Goal: Information Seeking & Learning: Learn about a topic

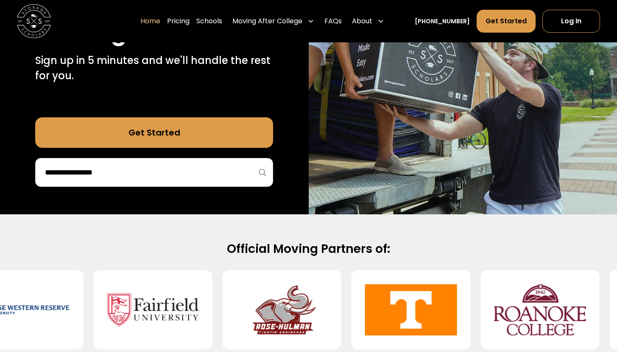
scroll to position [183, 0]
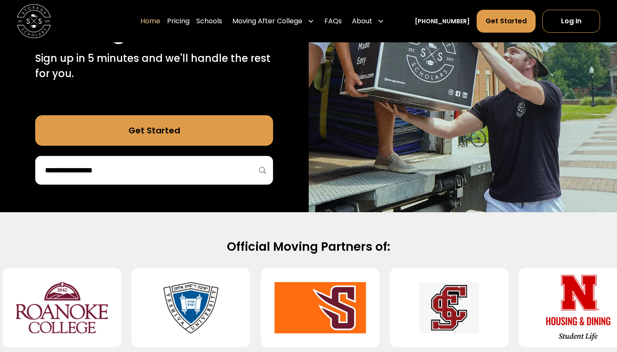
click at [189, 133] on link "Get Started" at bounding box center [154, 130] width 238 height 31
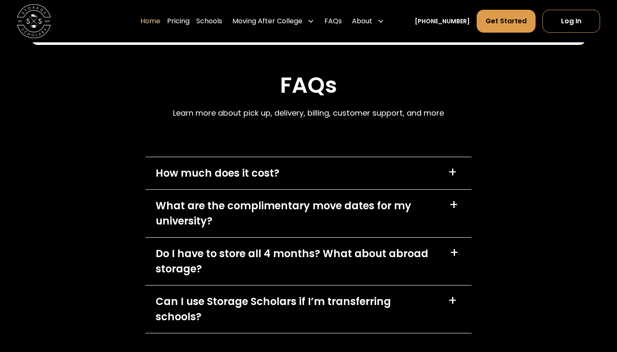
scroll to position [2336, 0]
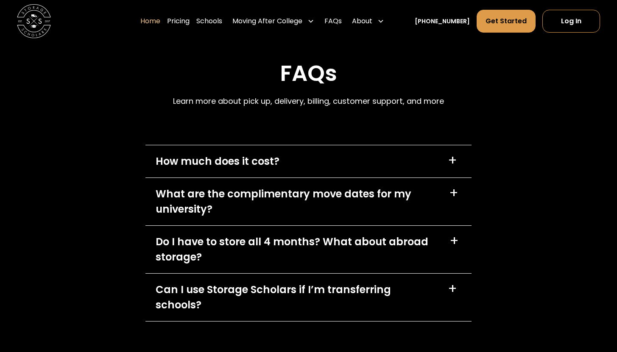
click at [456, 164] on div "+" at bounding box center [451, 161] width 9 height 14
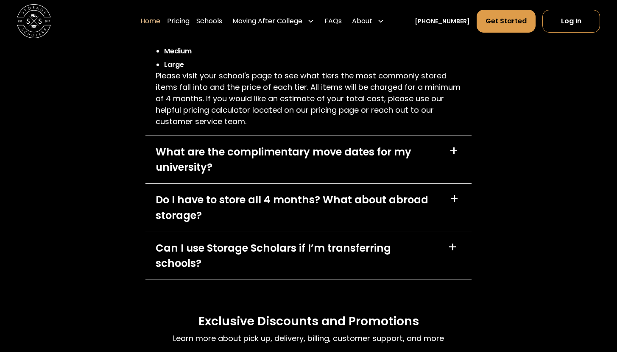
scroll to position [2513, 0]
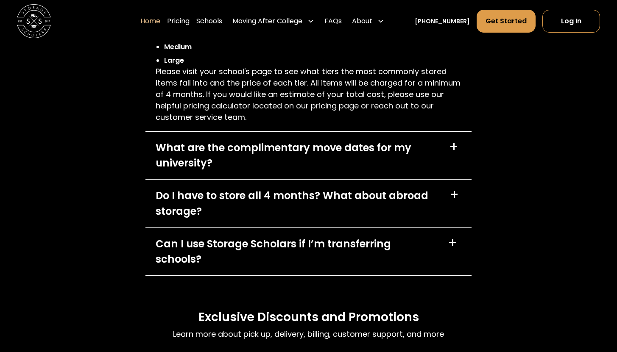
click at [457, 152] on div "+" at bounding box center [453, 147] width 9 height 14
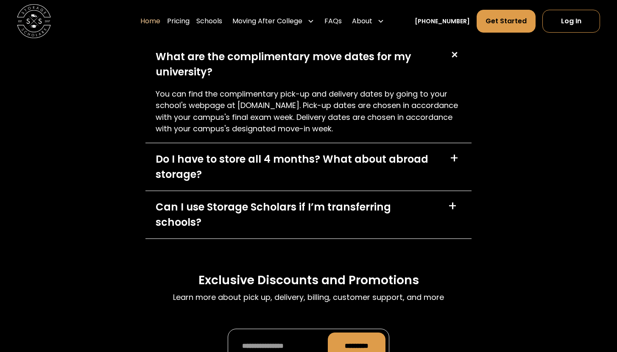
scroll to position [2614, 0]
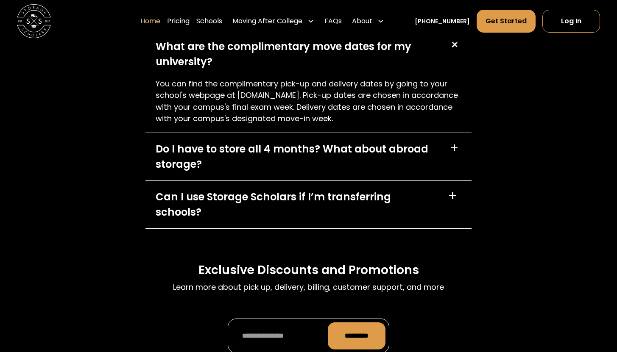
click at [455, 148] on div "+" at bounding box center [453, 149] width 9 height 14
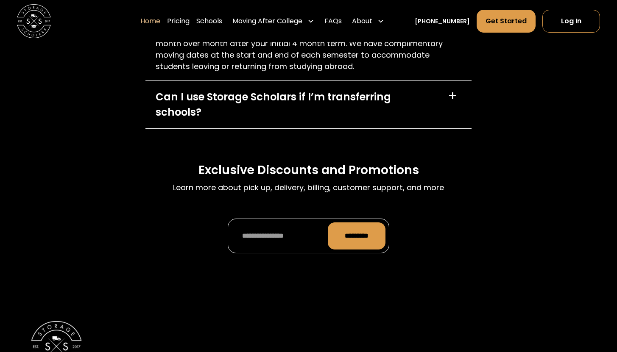
scroll to position [2821, 0]
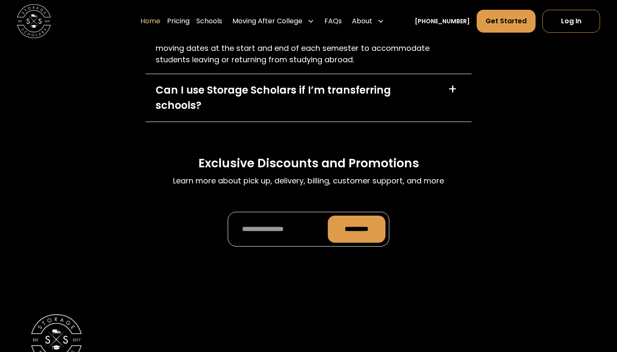
click at [450, 95] on div "+" at bounding box center [451, 90] width 9 height 14
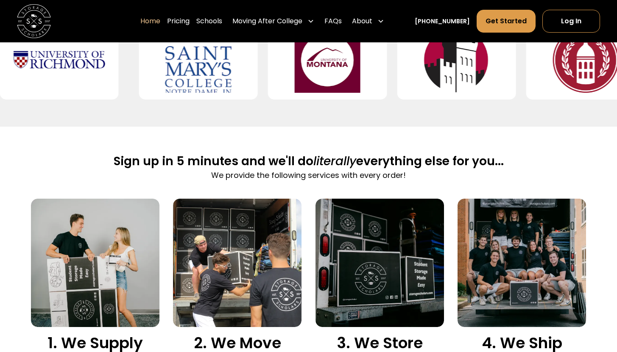
scroll to position [389, 0]
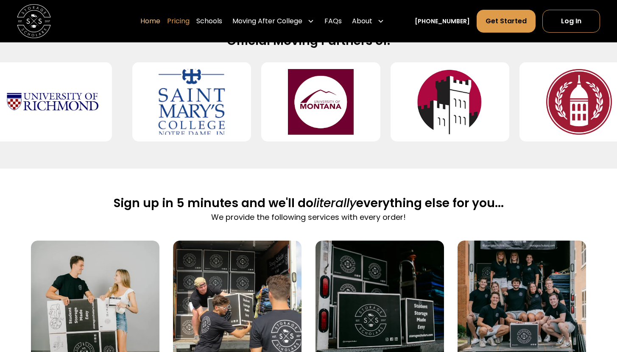
click at [189, 20] on link "Pricing" at bounding box center [178, 21] width 22 height 24
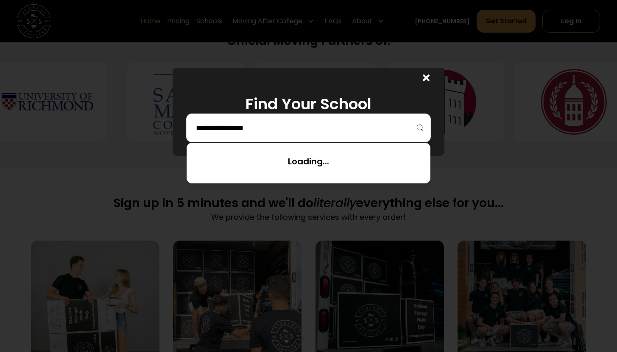
click at [235, 134] on input "search" at bounding box center [308, 128] width 227 height 14
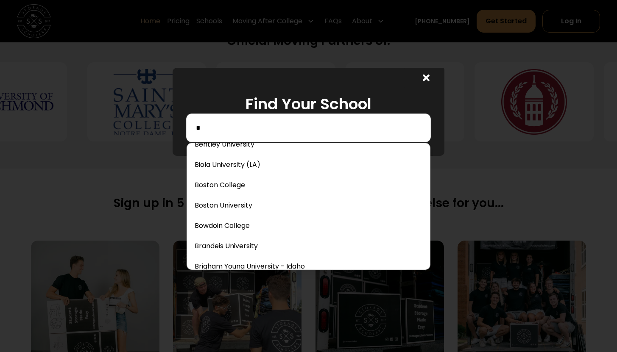
scroll to position [197, 0]
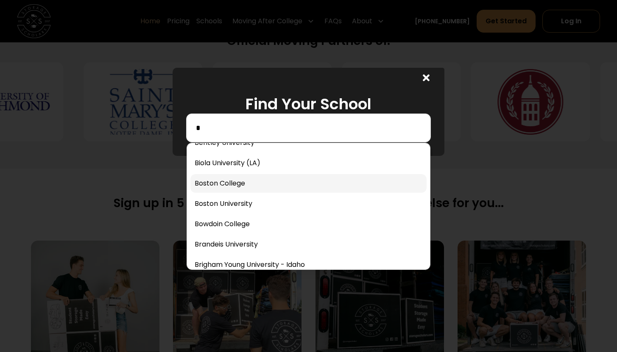
type input "*"
click at [214, 182] on link at bounding box center [308, 183] width 236 height 19
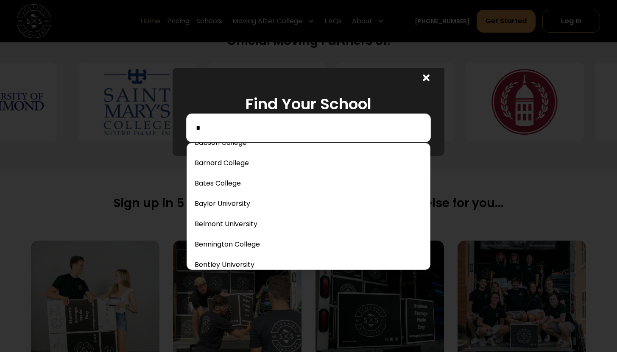
click at [231, 129] on input "*" at bounding box center [308, 128] width 227 height 14
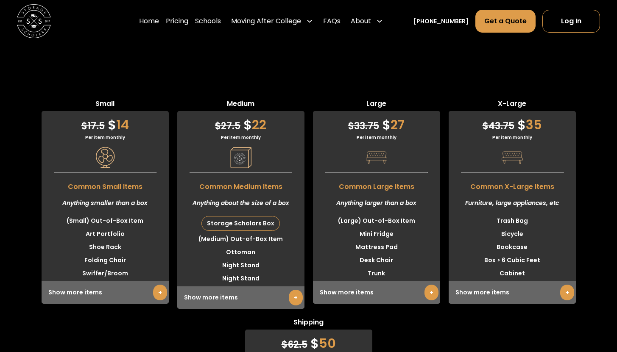
scroll to position [2142, 0]
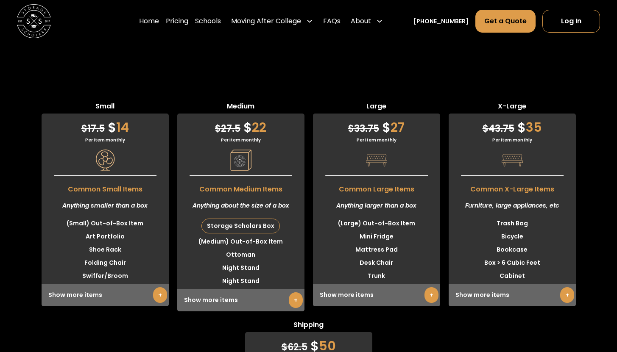
click at [431, 287] on link "+" at bounding box center [431, 295] width 14 height 16
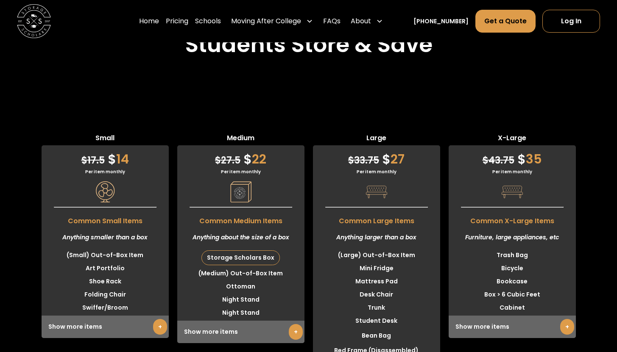
scroll to position [2113, 0]
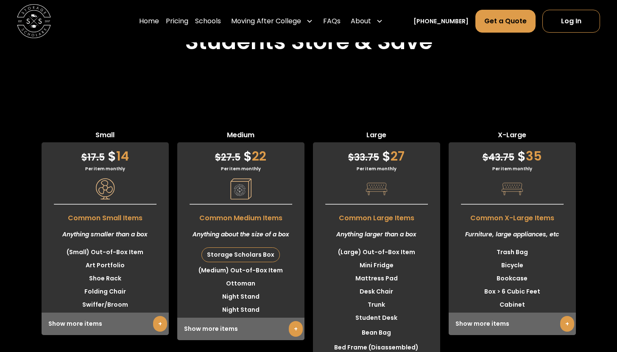
click at [252, 248] on div "Storage Scholars Box" at bounding box center [241, 255] width 78 height 14
click at [247, 248] on div "Storage Scholars Box" at bounding box center [241, 255] width 78 height 14
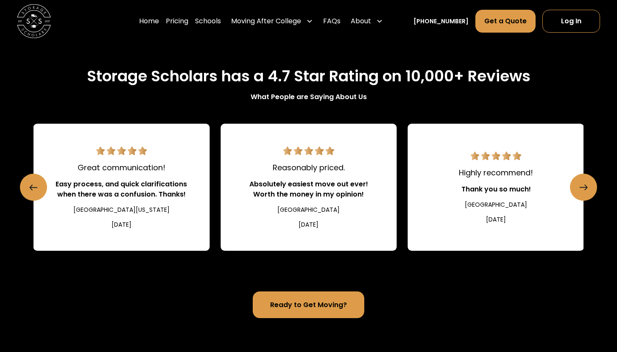
scroll to position [0, 0]
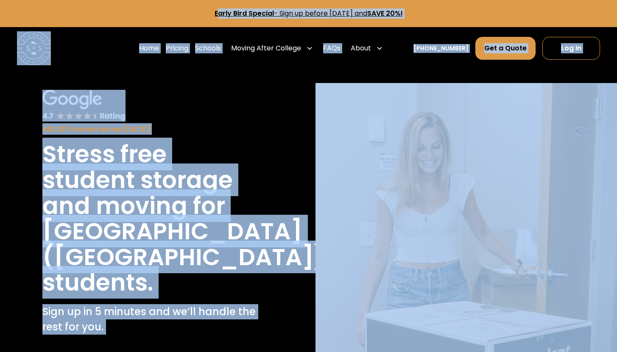
drag, startPoint x: 622, startPoint y: 153, endPoint x: 621, endPoint y: -53, distance: 205.5
click at [616, 0] on html "Early Bird Special - Sign up before [DATE] and SAVE 20%! Home Pricing Schools M…" at bounding box center [308, 176] width 617 height 352
click at [260, 136] on div "40,000 moves since [DATE] Stress free student storage and moving for [GEOGRAPHI…" at bounding box center [150, 253] width 271 height 341
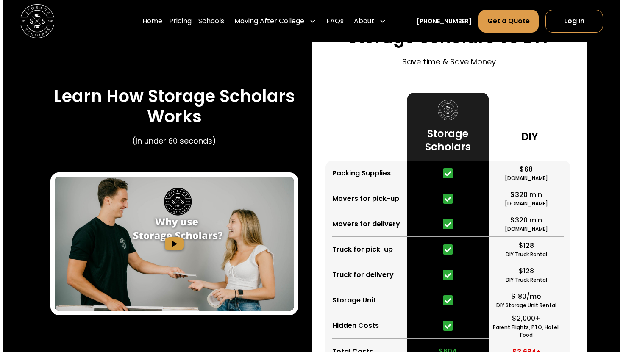
scroll to position [1328, 0]
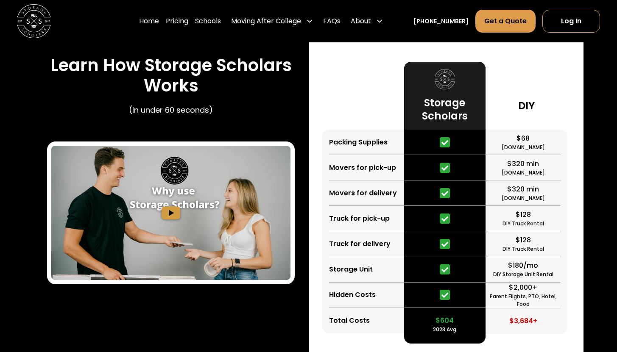
click at [168, 183] on img "open lightbox" at bounding box center [170, 213] width 239 height 135
